Goal: Information Seeking & Learning: Understand process/instructions

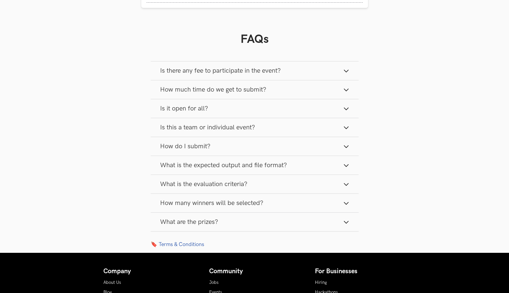
scroll to position [512, 0]
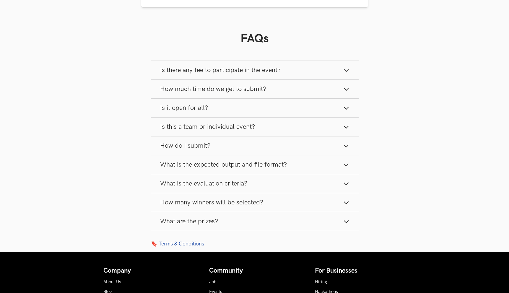
click at [217, 93] on span "How much time do we get to submit?" at bounding box center [213, 89] width 106 height 8
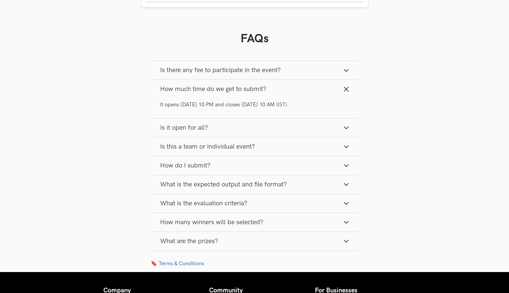
click at [217, 93] on span "How much time do we get to submit?" at bounding box center [213, 89] width 106 height 8
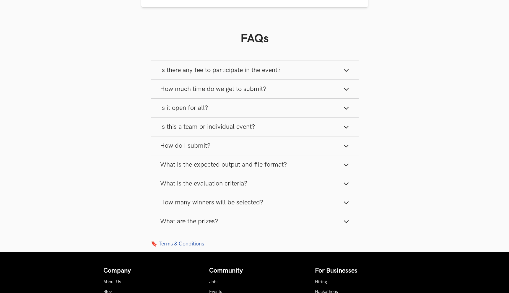
click at [196, 151] on button "How do I submit?" at bounding box center [255, 146] width 208 height 19
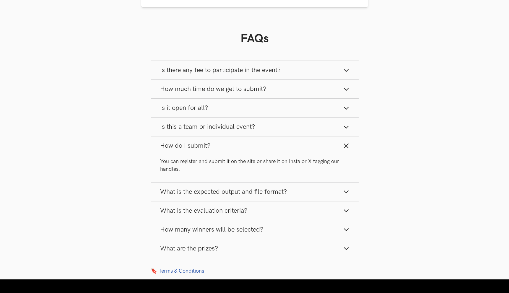
click at [197, 148] on span "How do I submit?" at bounding box center [185, 146] width 50 height 8
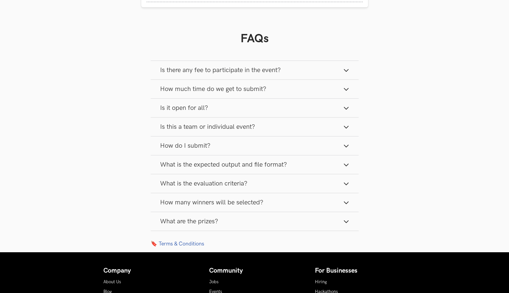
click at [207, 165] on span "What is the expected output and file format?" at bounding box center [223, 165] width 127 height 8
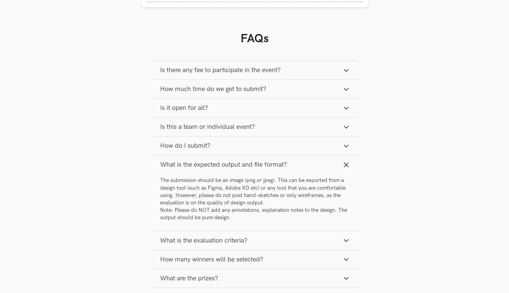
click at [207, 165] on span "What is the expected output and file format?" at bounding box center [223, 165] width 127 height 8
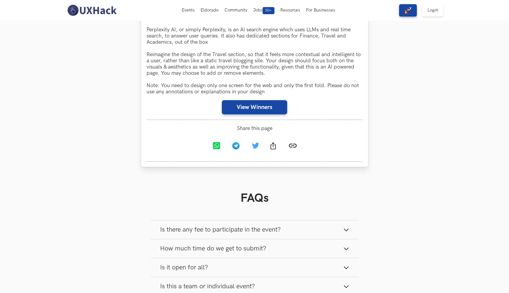
scroll to position [348, 0]
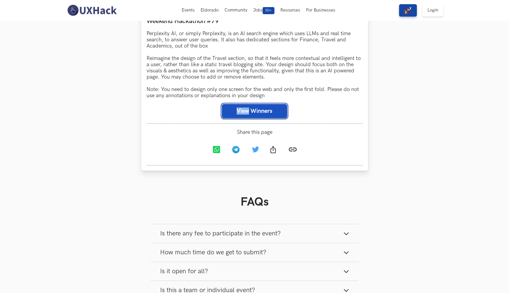
click at [244, 113] on button "View Winners" at bounding box center [254, 111] width 65 height 14
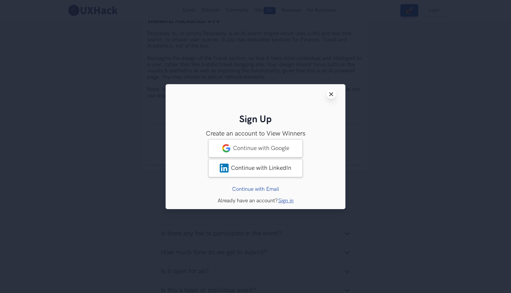
click at [331, 90] on button "Close modal window" at bounding box center [330, 94] width 9 height 9
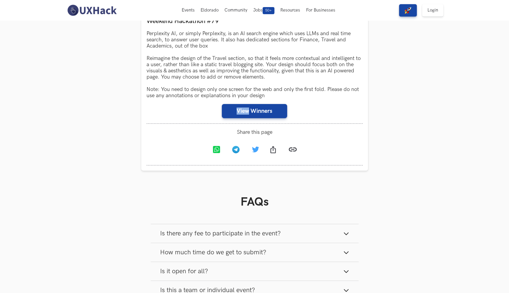
click at [112, 108] on section "Weekend Hackathons One screen, one product, one weekend Use your design chops t…" at bounding box center [254, 43] width 509 height 743
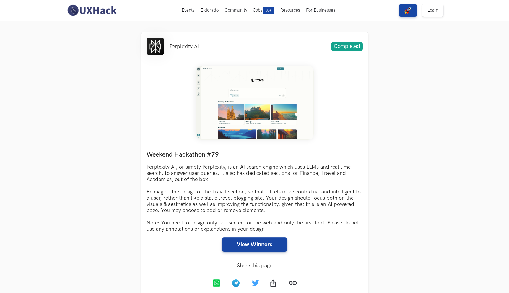
scroll to position [125, 0]
